Goal: Information Seeking & Learning: Learn about a topic

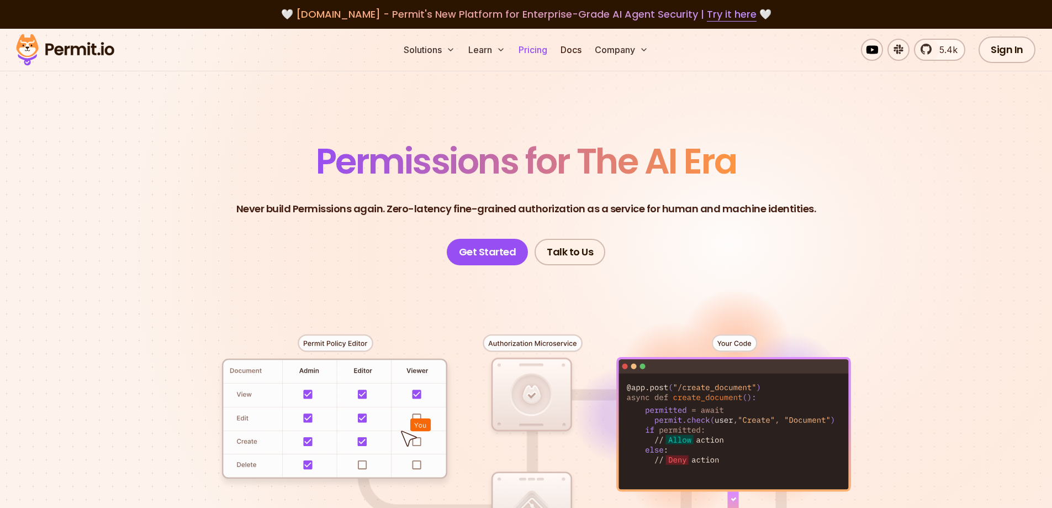
click at [530, 48] on link "Pricing" at bounding box center [533, 50] width 38 height 22
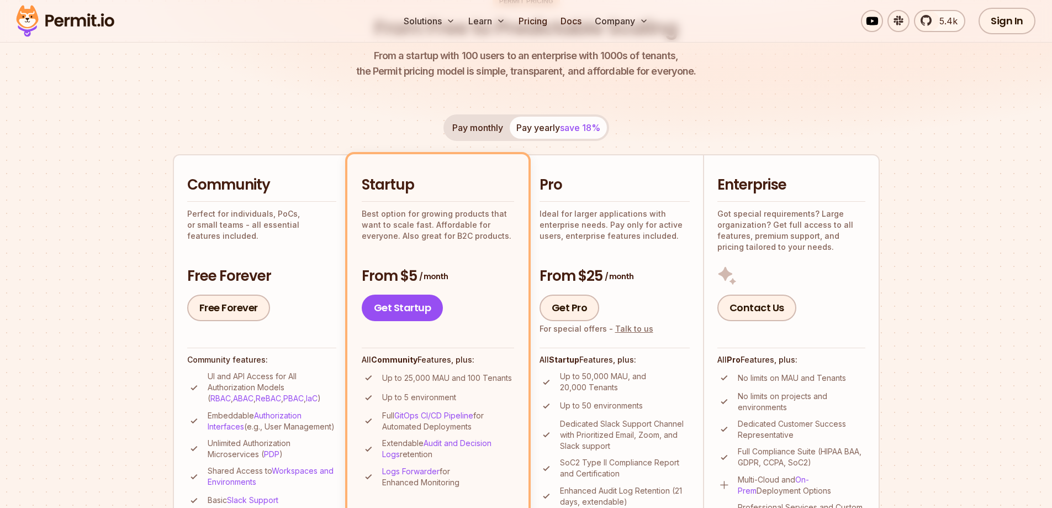
scroll to position [166, 0]
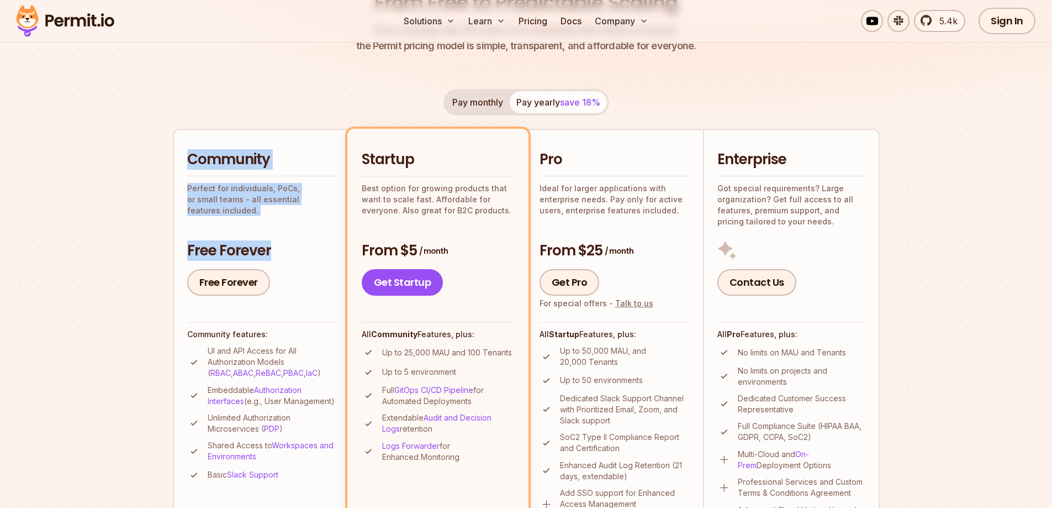
drag, startPoint x: 186, startPoint y: 168, endPoint x: 316, endPoint y: 226, distance: 142.5
click at [316, 226] on li "Community Perfect for individuals, PoCs, or small teams - all essential feature…" at bounding box center [261, 338] width 177 height 418
click at [317, 226] on div "Community Perfect for individuals, PoCs, or small teams - all essential feature…" at bounding box center [261, 223] width 149 height 146
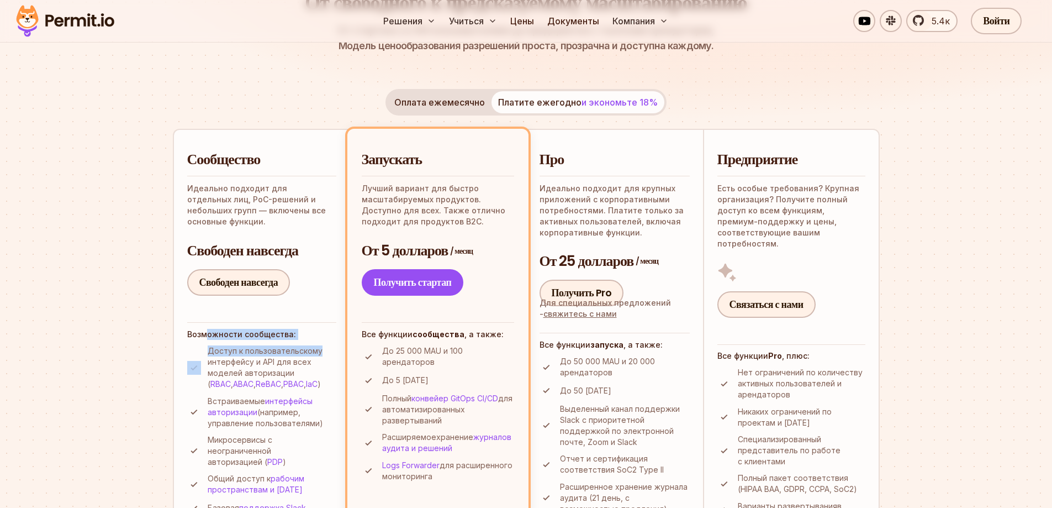
drag, startPoint x: 206, startPoint y: 334, endPoint x: 320, endPoint y: 352, distance: 115.8
click at [320, 351] on div "Возможности сообщества: Доступ к пользовательскому интерфейсу и API для всех мо…" at bounding box center [261, 418] width 149 height 192
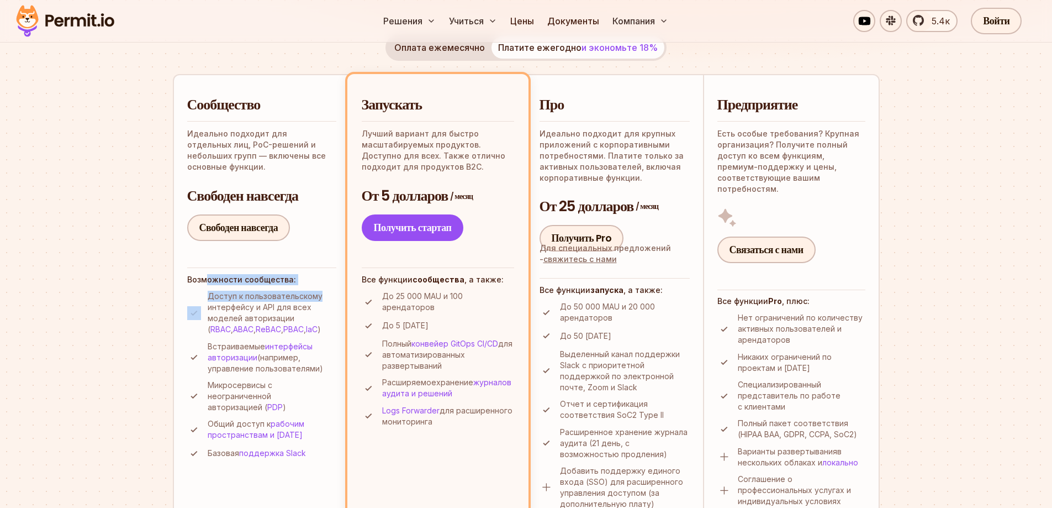
scroll to position [221, 0]
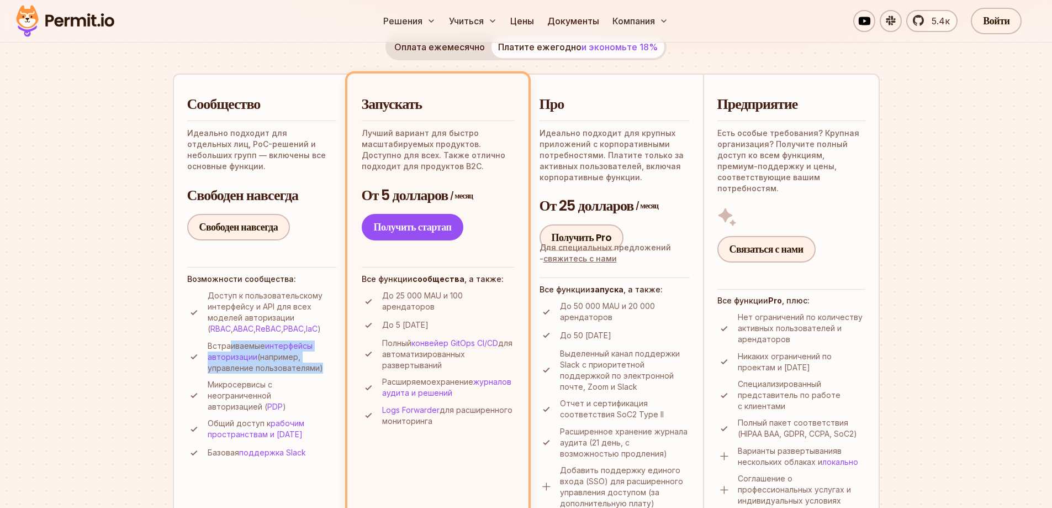
drag, startPoint x: 231, startPoint y: 348, endPoint x: 318, endPoint y: 367, distance: 88.9
click at [318, 367] on p "Встраиваемые интерфейсы авторизации (например, управление пользователями)" at bounding box center [272, 356] width 129 height 33
click at [318, 367] on font "(например, управление пользователями)" at bounding box center [265, 362] width 115 height 20
drag, startPoint x: 224, startPoint y: 394, endPoint x: 300, endPoint y: 388, distance: 76.5
click at [294, 389] on p "Микросервисы с неограниченной авторизацией ( PDP )" at bounding box center [272, 395] width 129 height 33
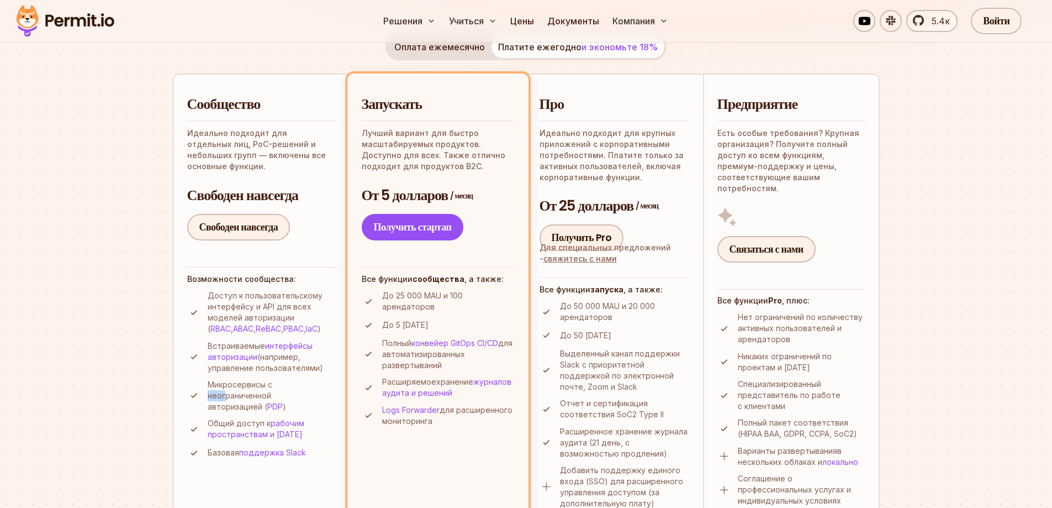
click at [301, 388] on p "Микросервисы с неограниченной авторизацией ( PDP )" at bounding box center [272, 395] width 129 height 33
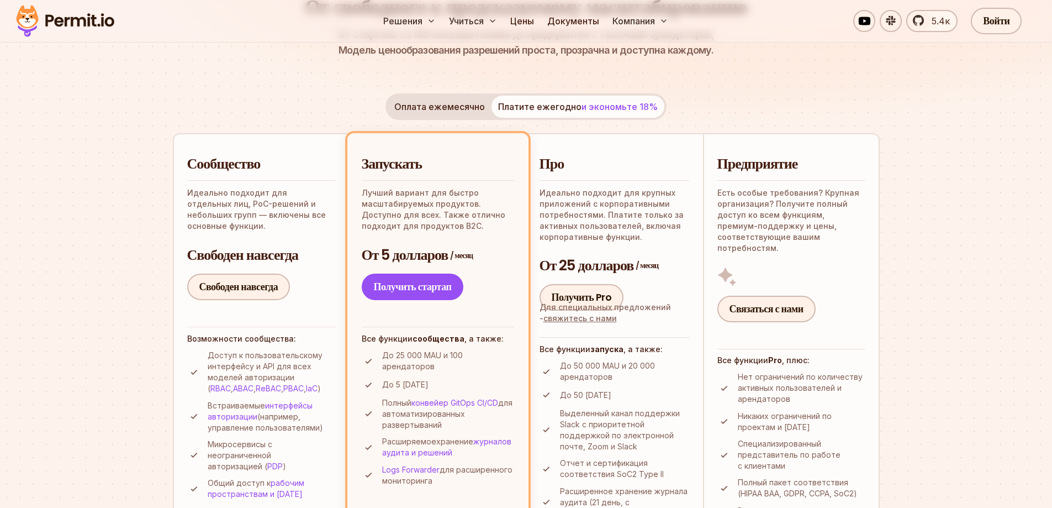
scroll to position [0, 0]
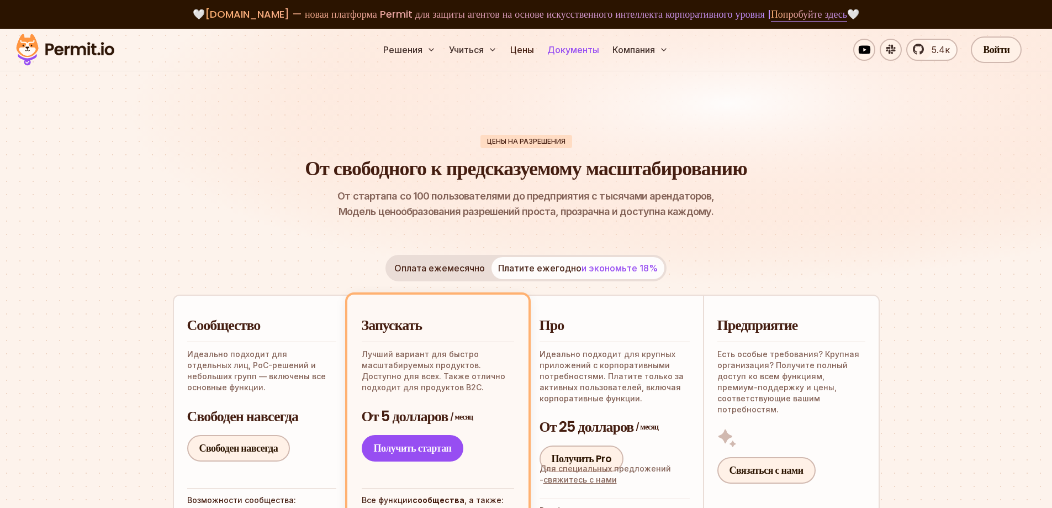
click at [583, 55] on link "Документы" at bounding box center [573, 50] width 61 height 22
